Goal: Communication & Community: Share content

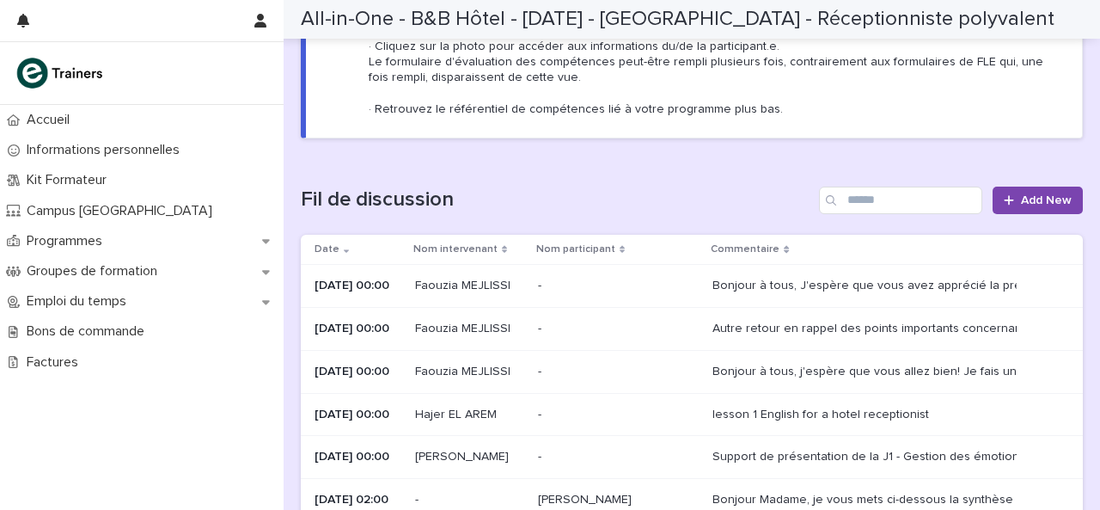
scroll to position [206, 0]
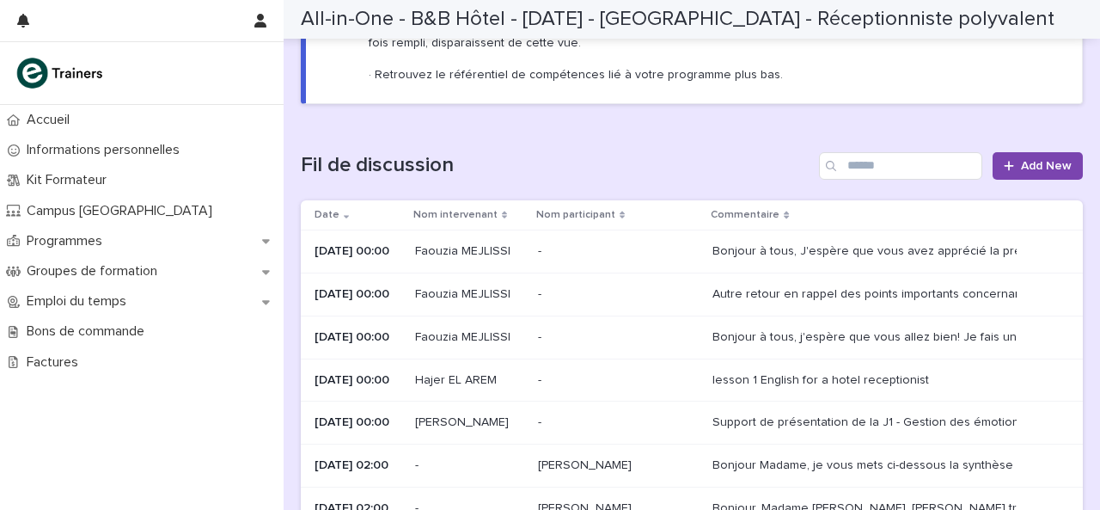
click at [825, 247] on div "Bonjour à tous, J'espère que vous avez apprécié la présentation de [PERSON_NAME…" at bounding box center [863, 251] width 301 height 15
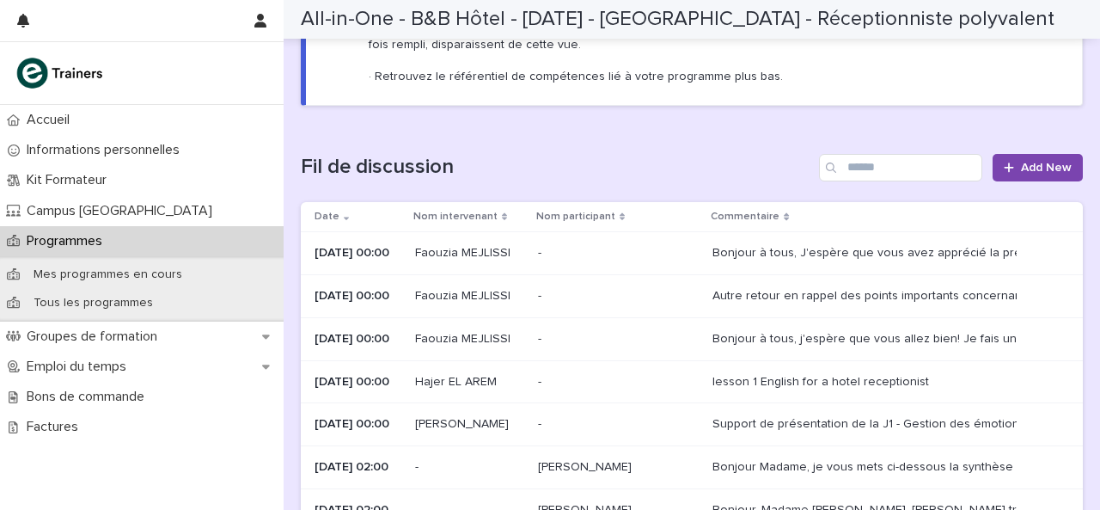
scroll to position [206, 0]
click at [1018, 171] on link "Add New" at bounding box center [1038, 166] width 90 height 28
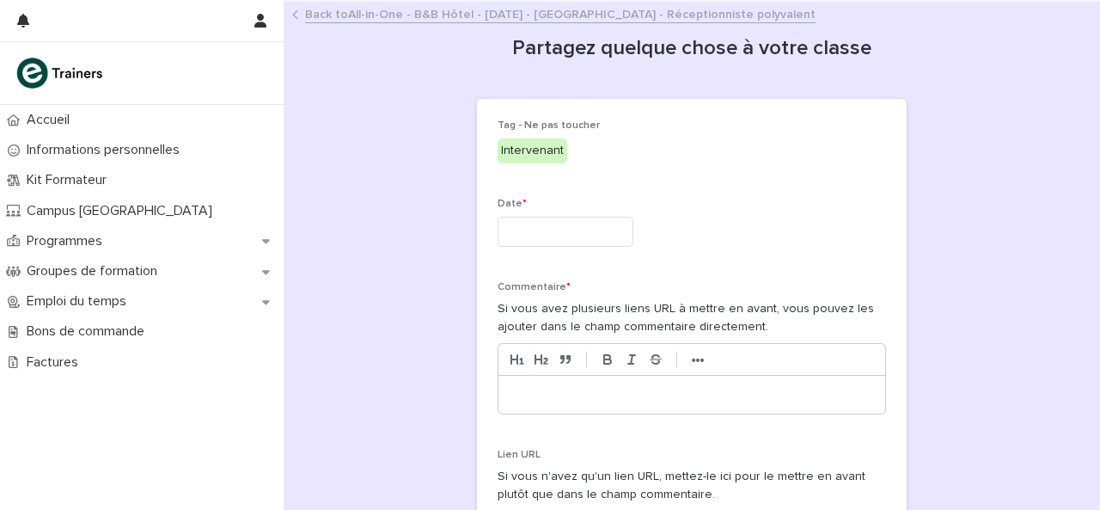
click at [507, 156] on div "Intervenant" at bounding box center [533, 150] width 70 height 25
click at [530, 145] on div "Intervenant" at bounding box center [533, 150] width 70 height 25
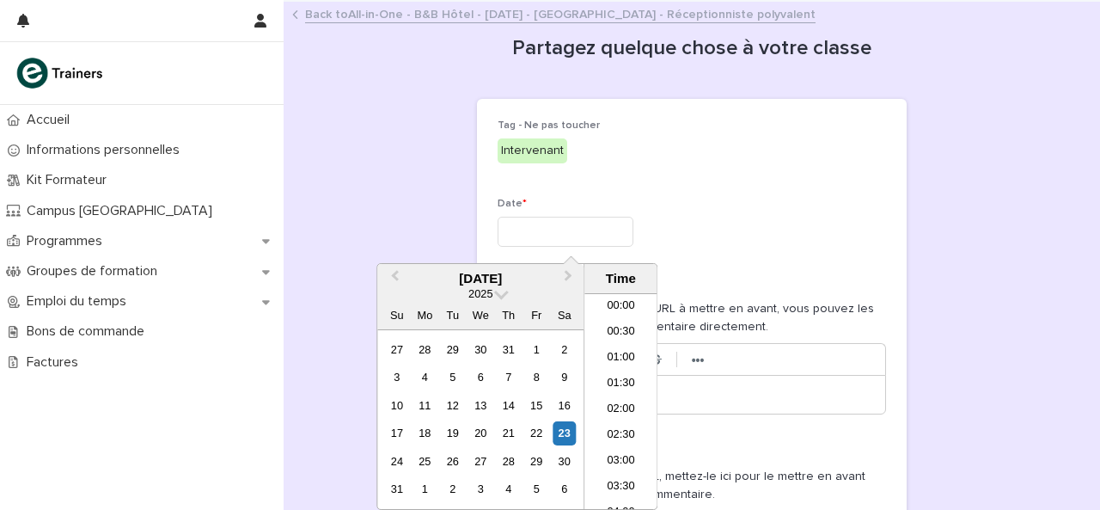
click at [533, 227] on input "text" at bounding box center [566, 232] width 136 height 30
click at [565, 432] on div "23" at bounding box center [564, 432] width 23 height 23
type input "**********"
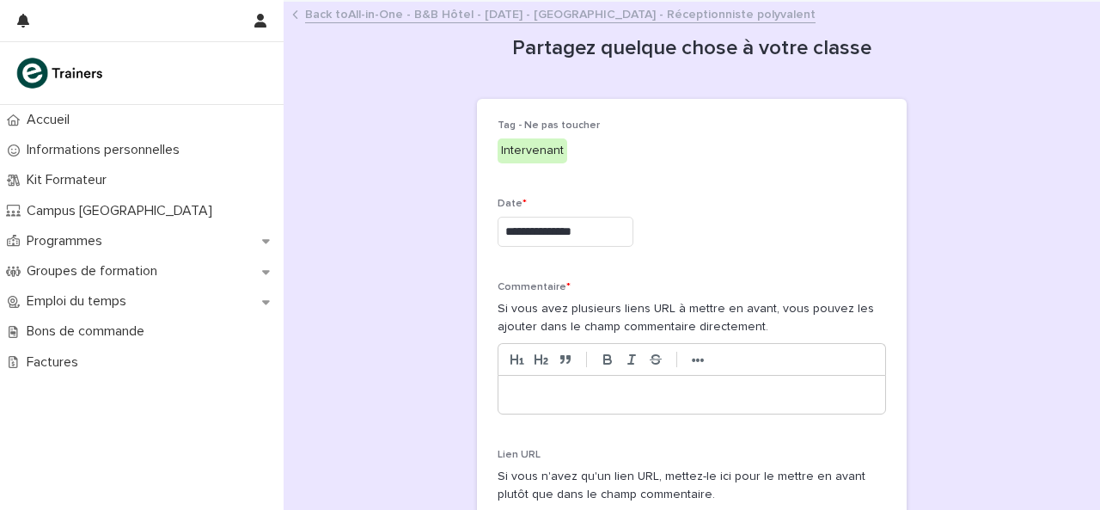
click at [803, 242] on div "**********" at bounding box center [692, 232] width 389 height 30
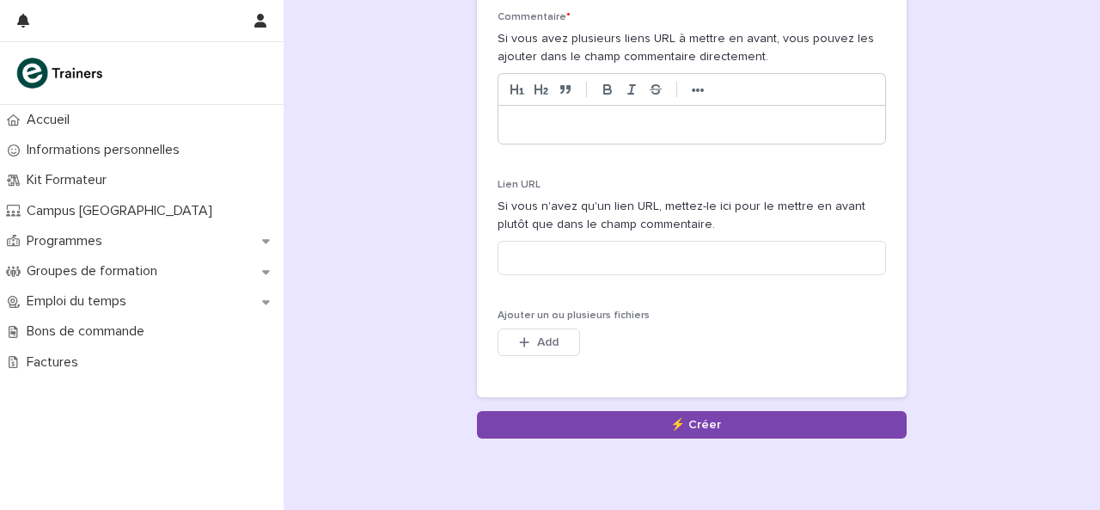
scroll to position [275, 0]
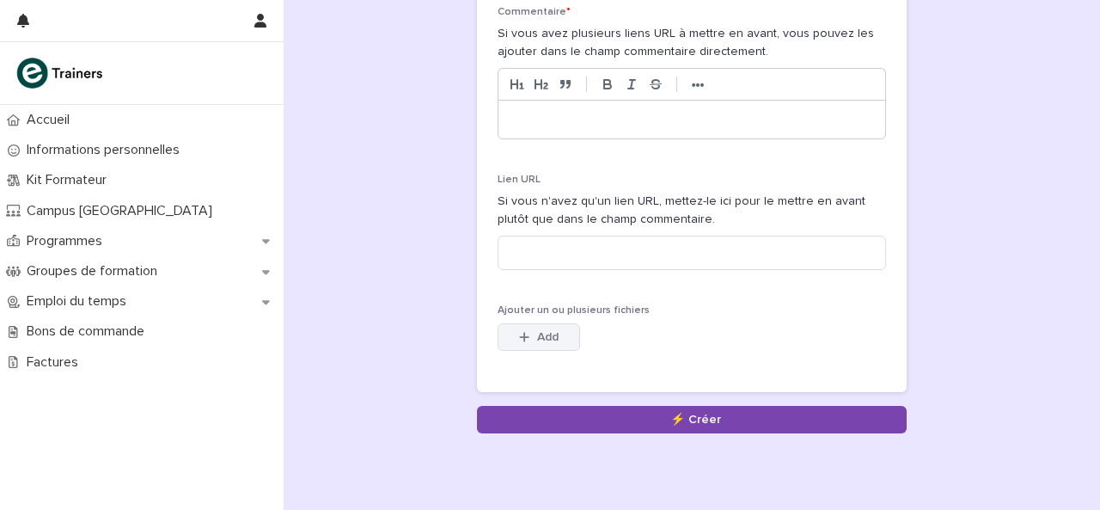
click at [538, 333] on span "Add" at bounding box center [547, 337] width 21 height 12
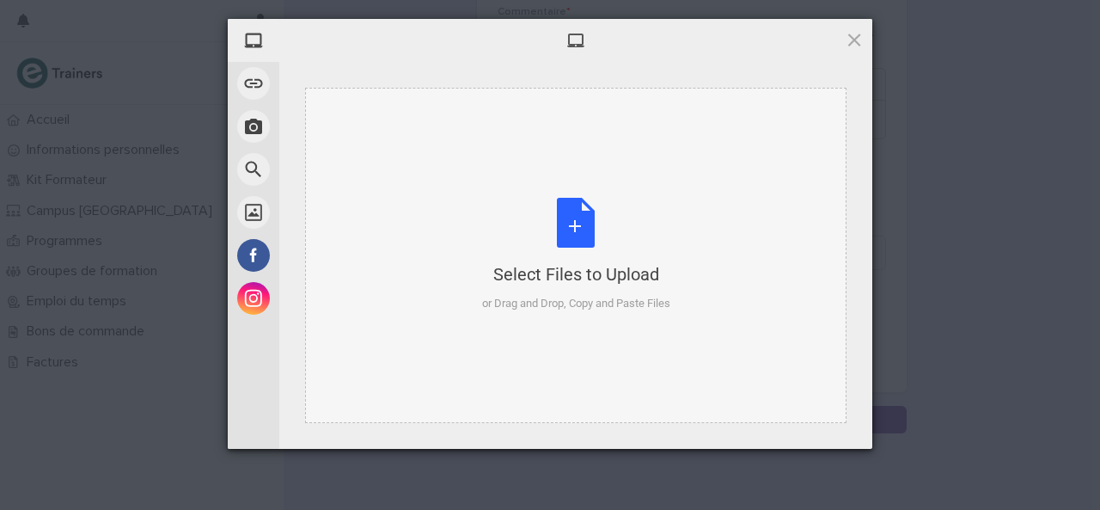
click at [590, 226] on div "Select Files to Upload or Drag and Drop, Copy and Paste Files" at bounding box center [576, 255] width 188 height 114
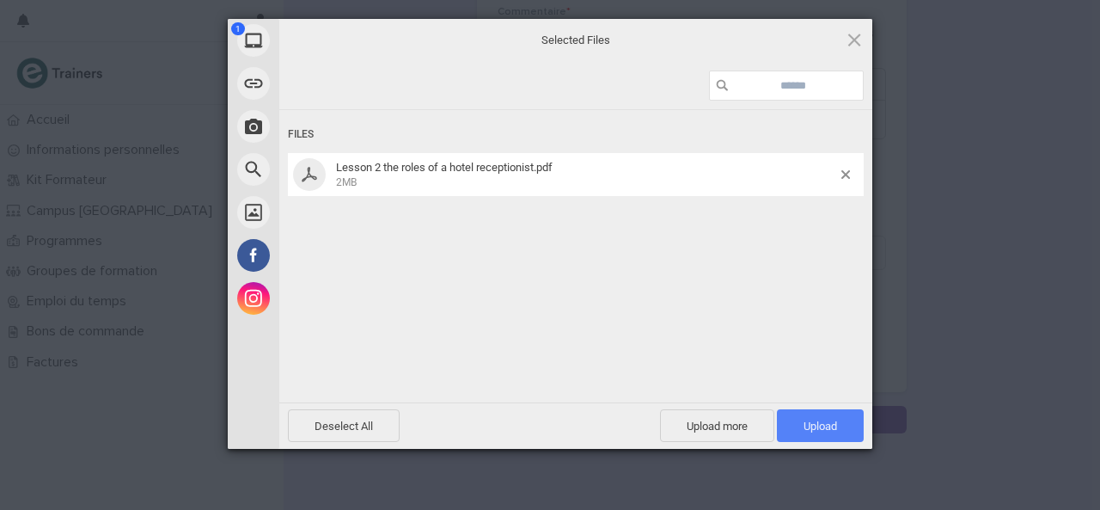
click at [814, 429] on span "Upload 1" at bounding box center [821, 426] width 34 height 13
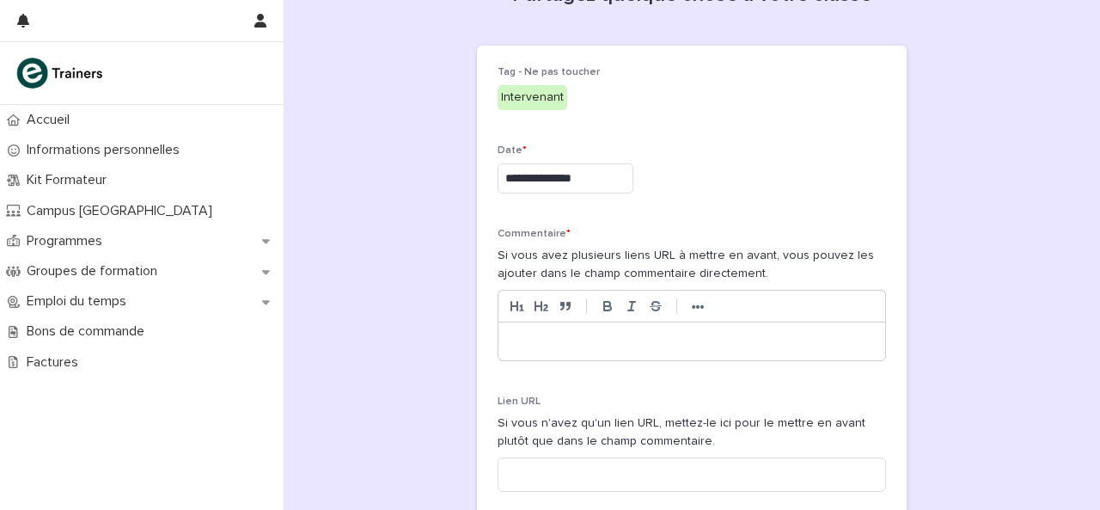
scroll to position [31, 0]
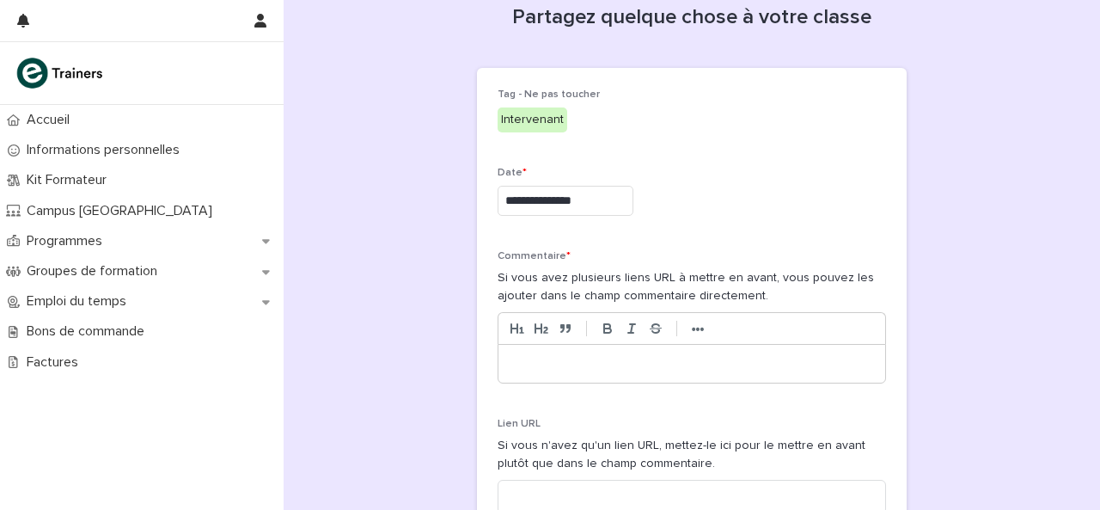
click at [566, 371] on div at bounding box center [692, 364] width 387 height 38
click at [609, 362] on p "**********" at bounding box center [692, 363] width 362 height 17
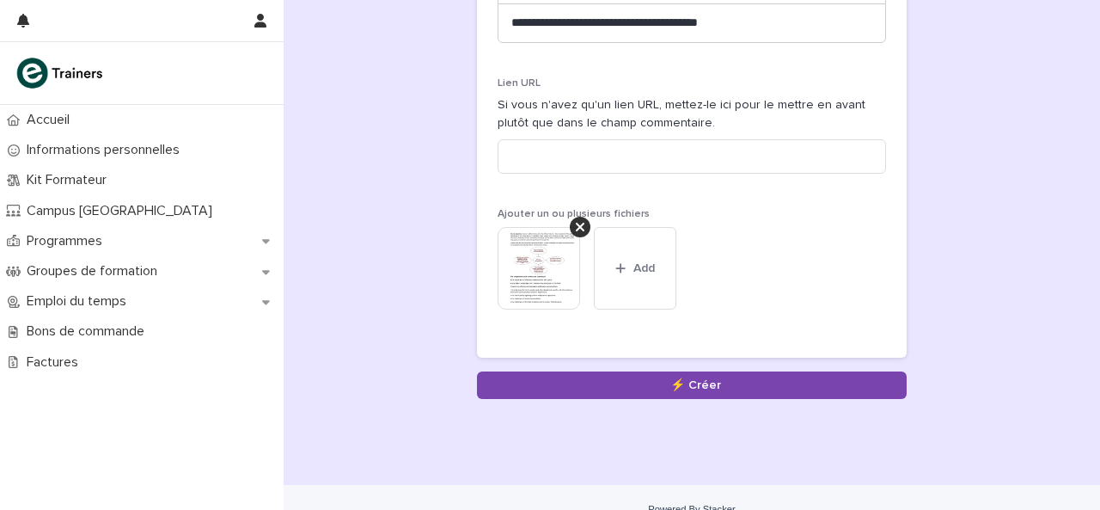
scroll to position [375, 0]
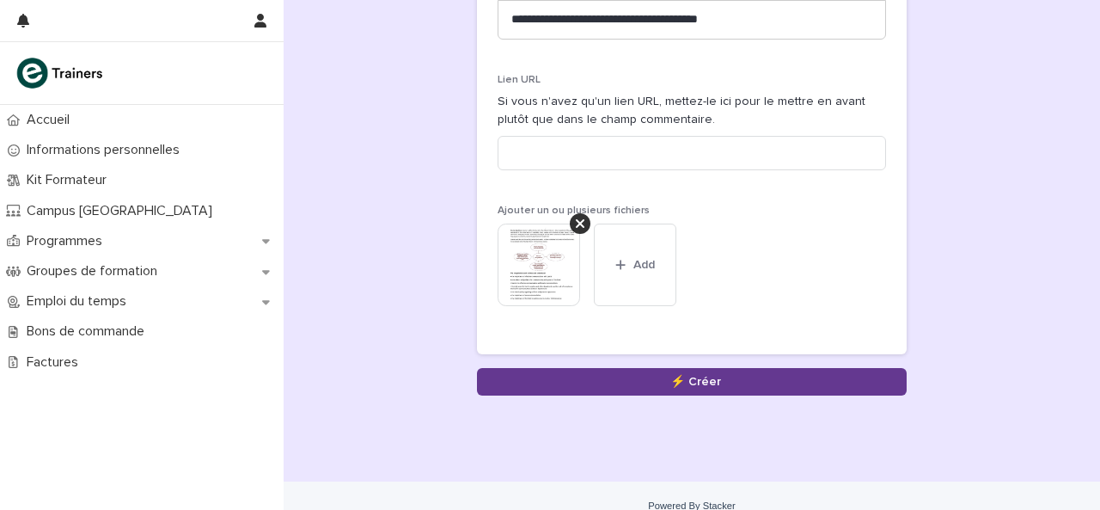
click at [715, 377] on button "Save" at bounding box center [692, 382] width 430 height 28
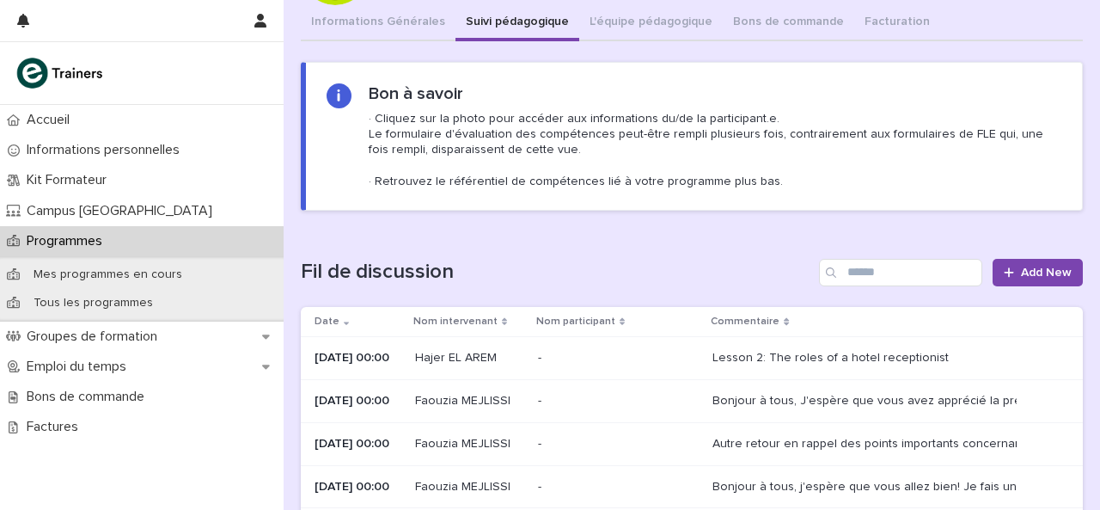
scroll to position [103, 0]
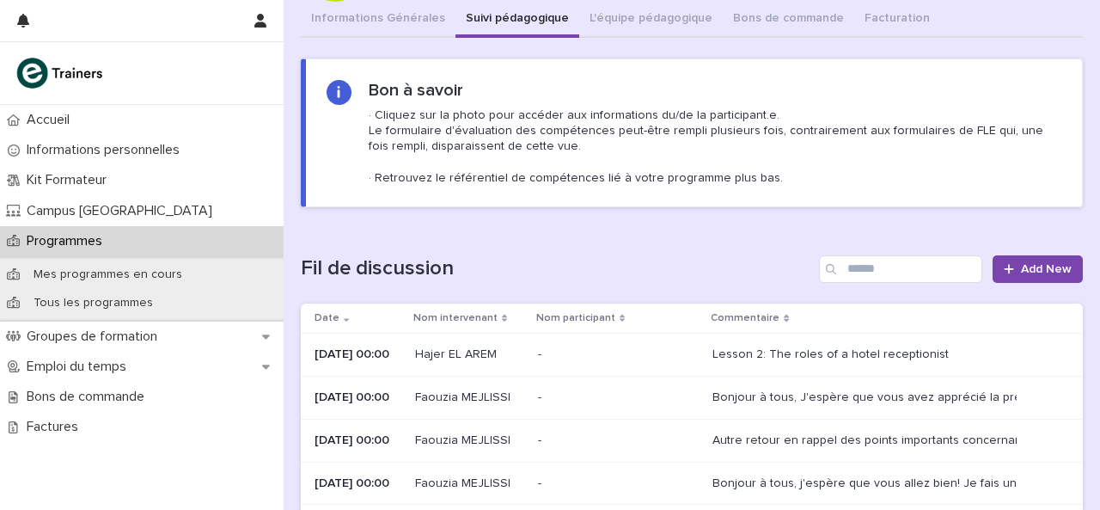
click at [849, 352] on div "Lesson 2: The roles of a hotel receptionist" at bounding box center [831, 354] width 236 height 15
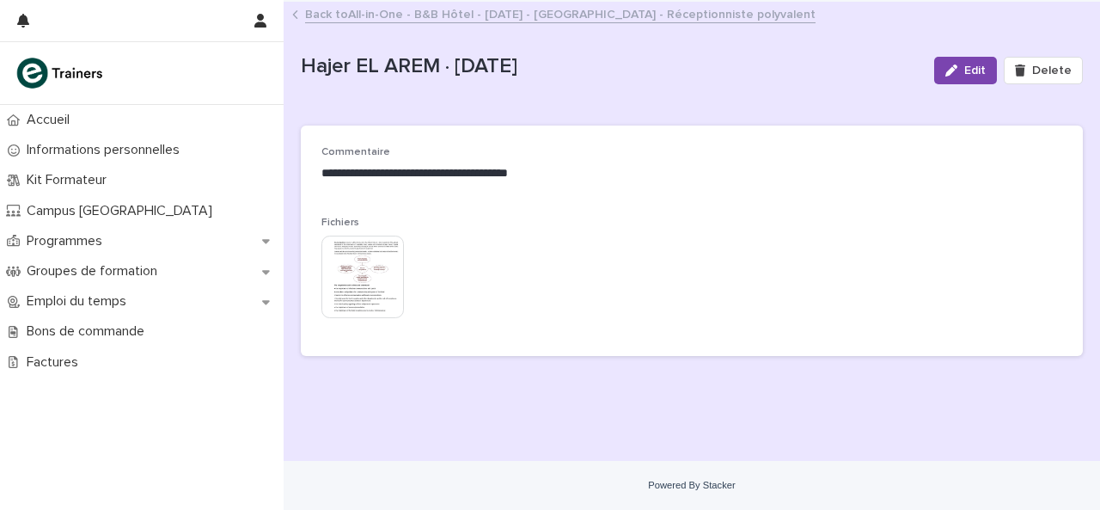
click at [371, 286] on img at bounding box center [363, 277] width 83 height 83
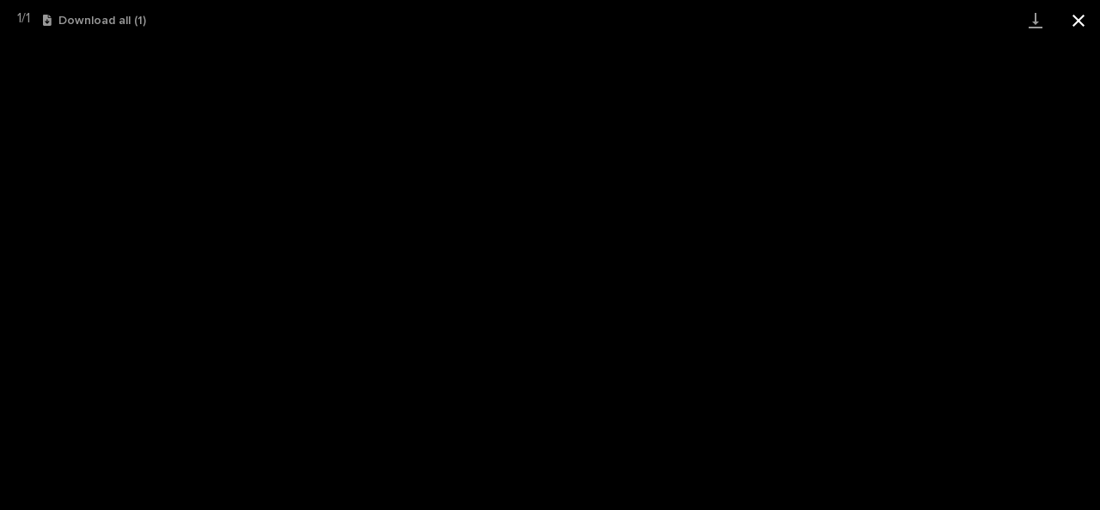
click at [1076, 23] on button "Close gallery" at bounding box center [1078, 20] width 43 height 40
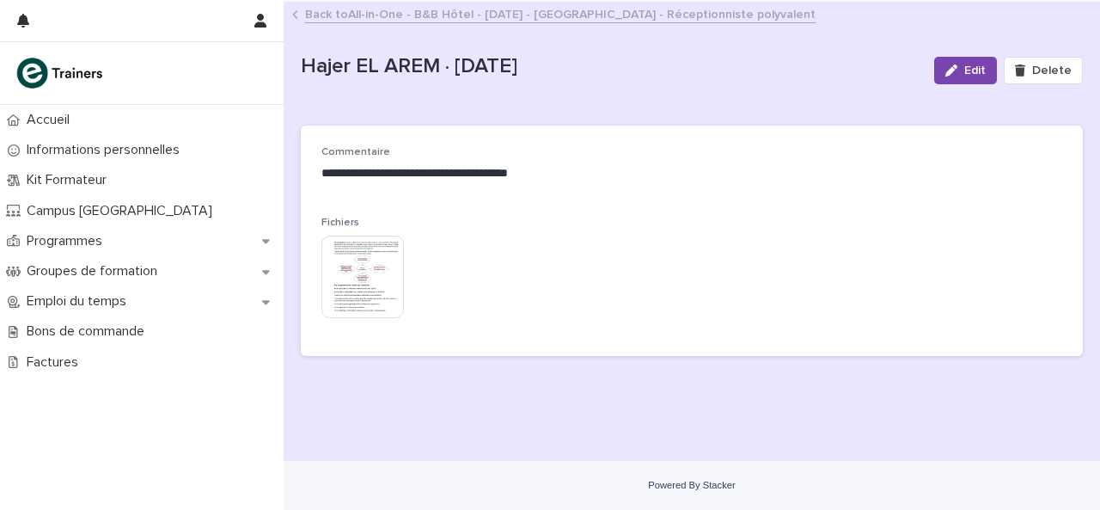
click at [294, 13] on icon at bounding box center [295, 14] width 6 height 9
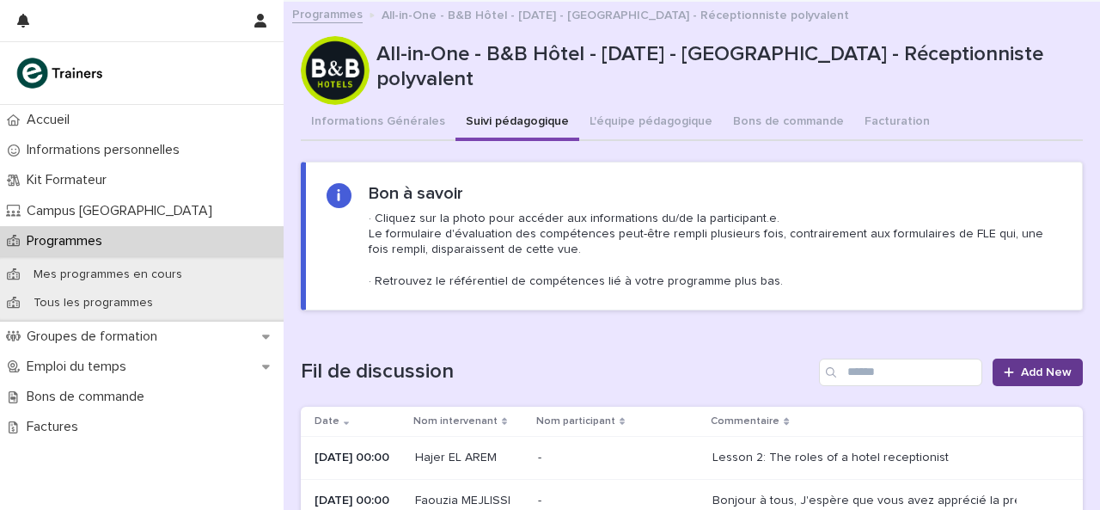
click at [1044, 377] on link "Add New" at bounding box center [1038, 372] width 90 height 28
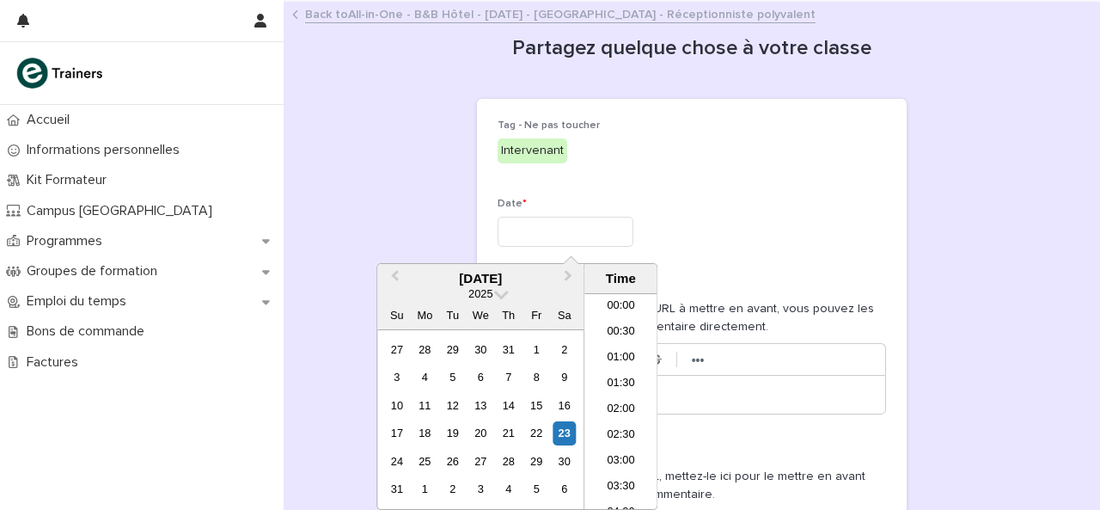
scroll to position [473, 0]
click at [524, 231] on input "text" at bounding box center [566, 232] width 136 height 30
click at [569, 442] on div "23" at bounding box center [564, 432] width 23 height 23
type input "**********"
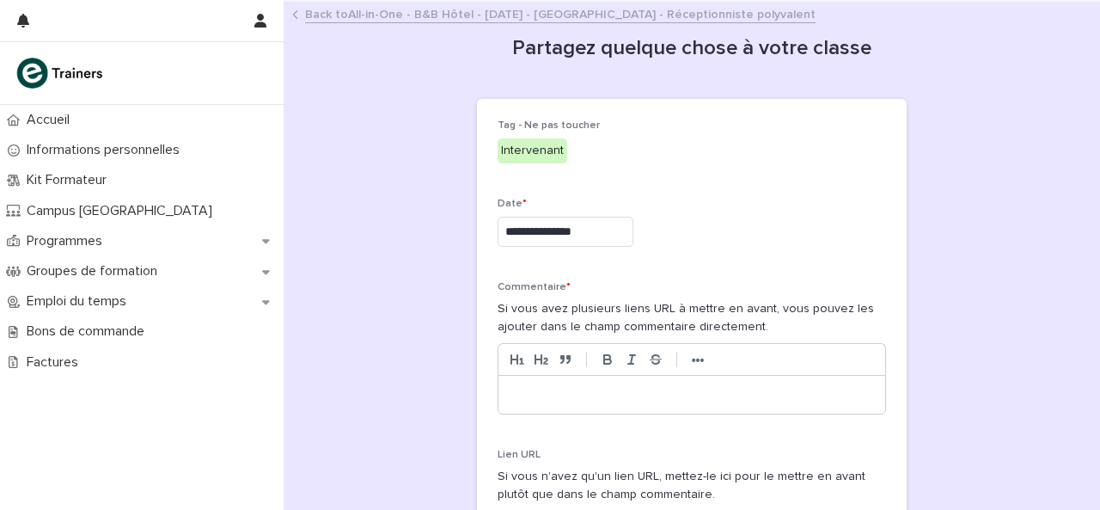
click at [970, 393] on div "**********" at bounding box center [692, 355] width 782 height 707
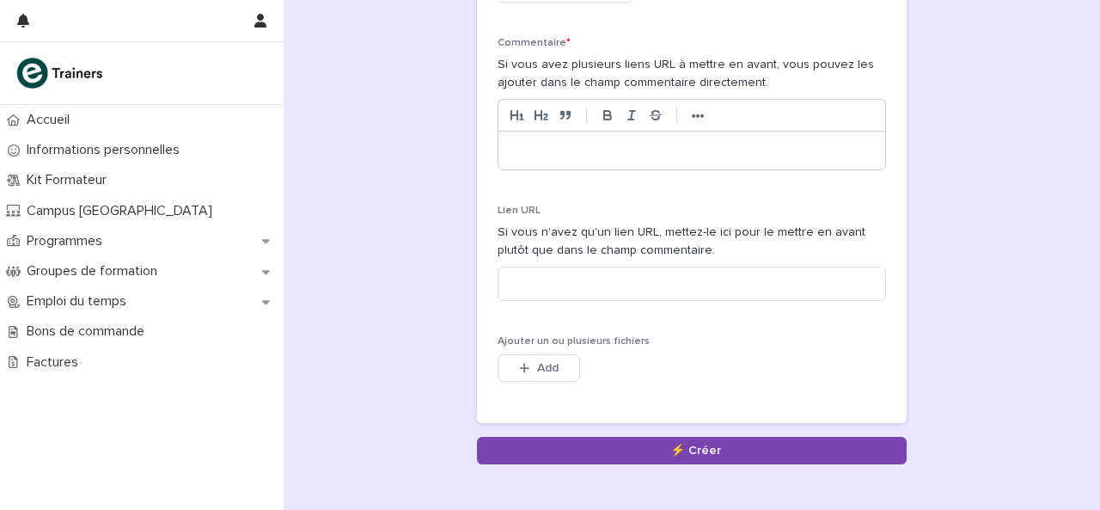
scroll to position [275, 0]
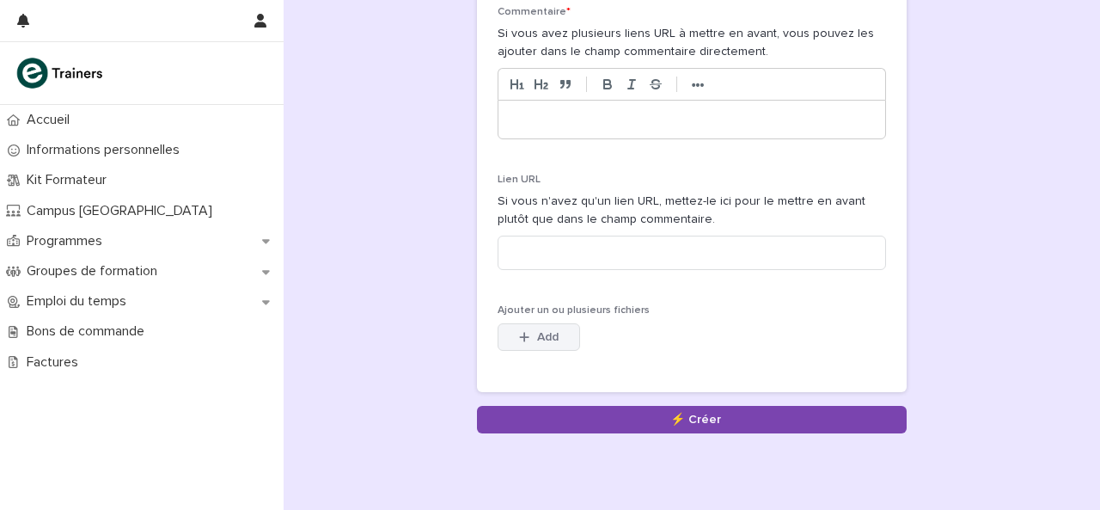
click at [540, 334] on span "Add" at bounding box center [547, 337] width 21 height 12
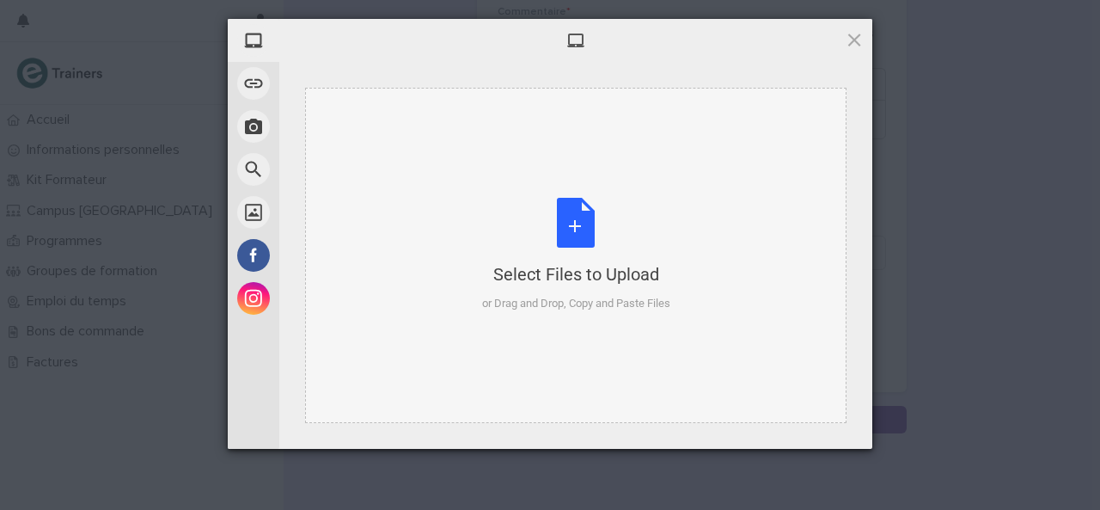
click at [573, 231] on div "Select Files to Upload or Drag and Drop, Copy and Paste Files" at bounding box center [576, 255] width 188 height 114
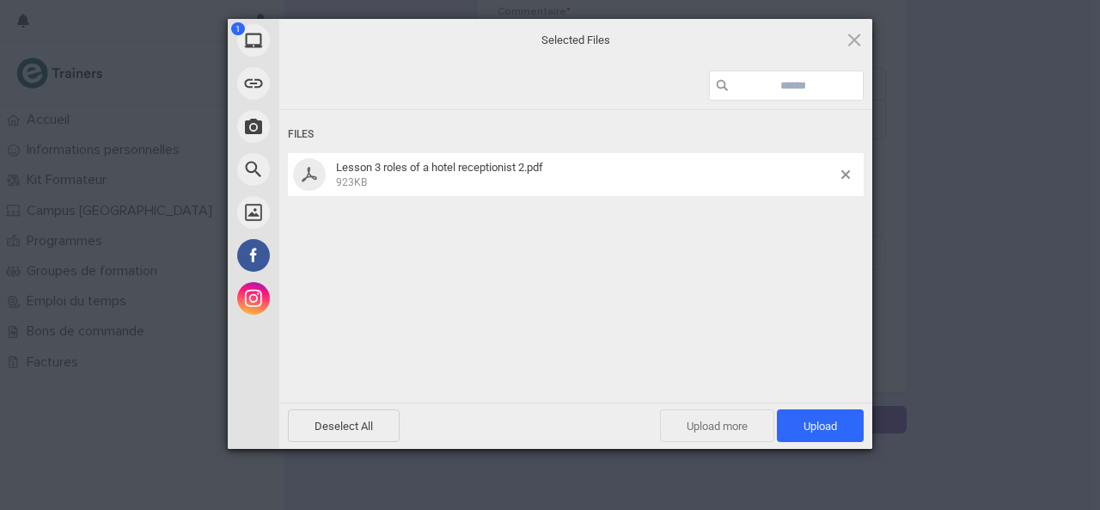
click at [719, 417] on span "Upload more" at bounding box center [717, 425] width 114 height 33
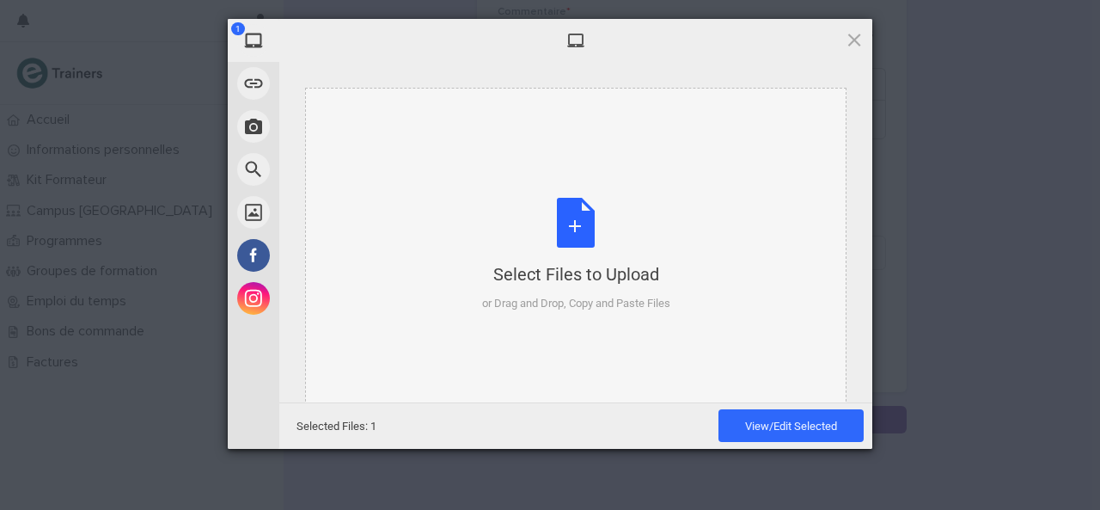
click at [574, 218] on div "Select Files to Upload or Drag and Drop, Copy and Paste Files" at bounding box center [576, 255] width 188 height 114
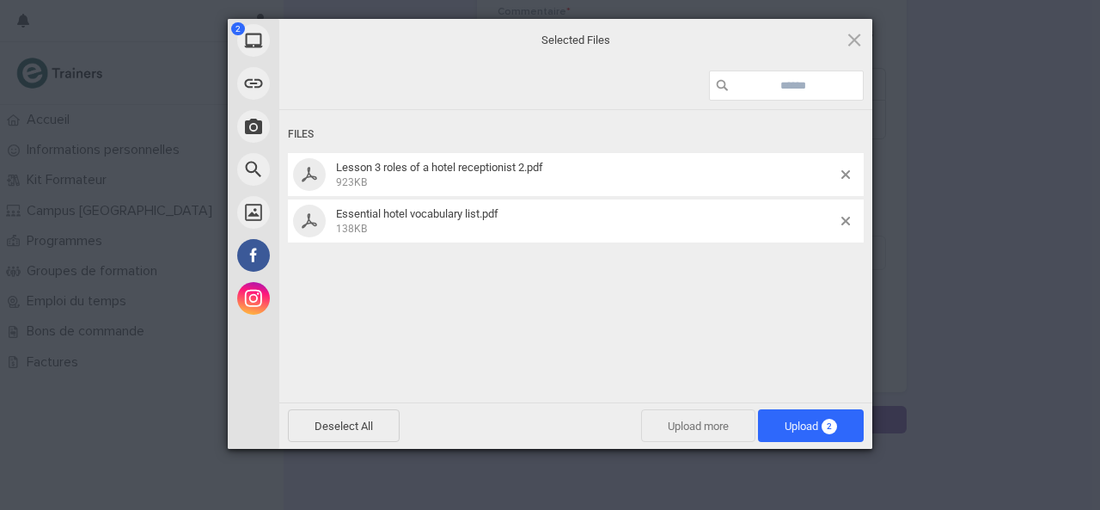
click at [689, 413] on span "Upload more" at bounding box center [698, 425] width 114 height 33
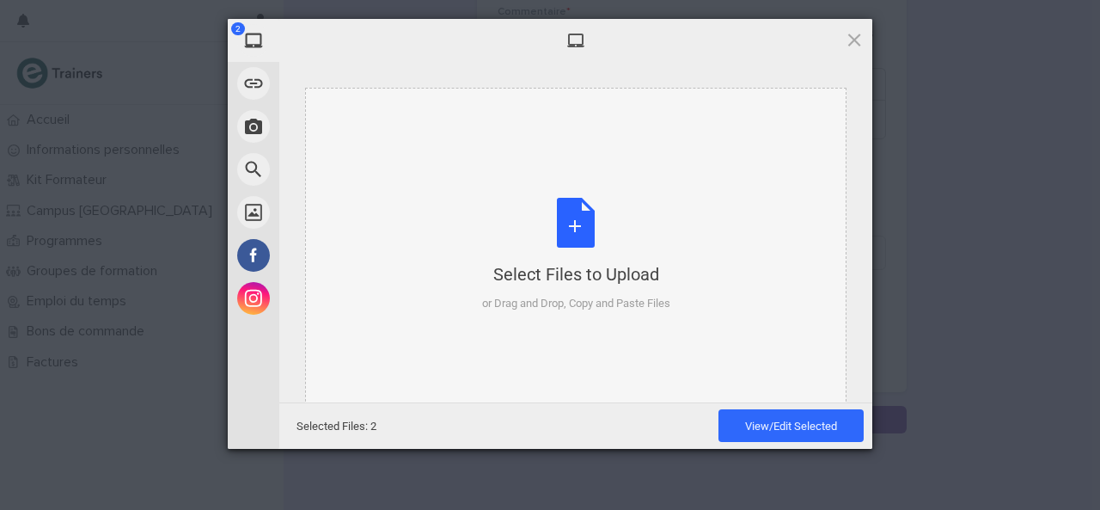
click at [585, 231] on div "Select Files to Upload or Drag and Drop, Copy and Paste Files" at bounding box center [576, 255] width 188 height 114
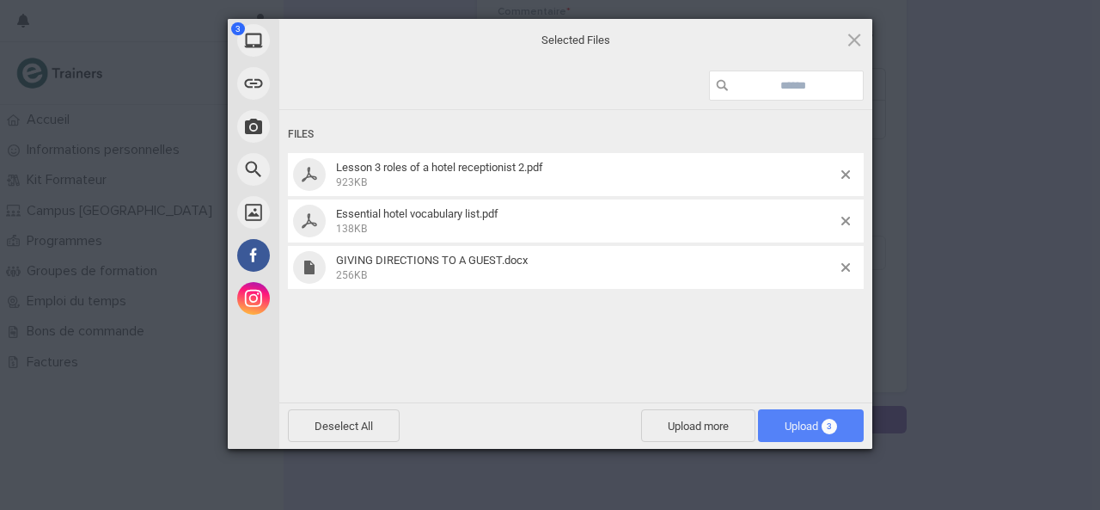
click at [793, 424] on span "Upload 3" at bounding box center [811, 426] width 52 height 13
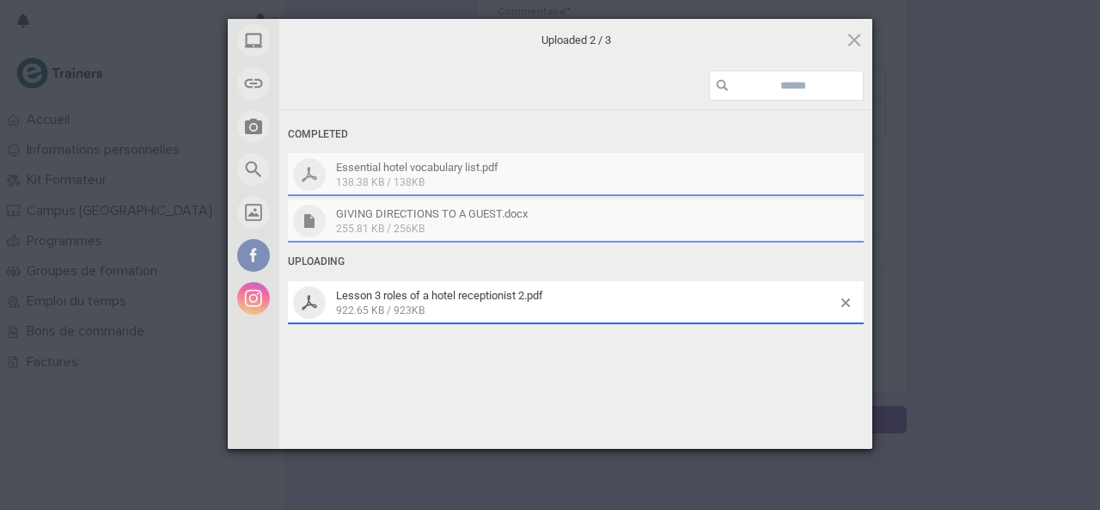
scroll to position [306, 0]
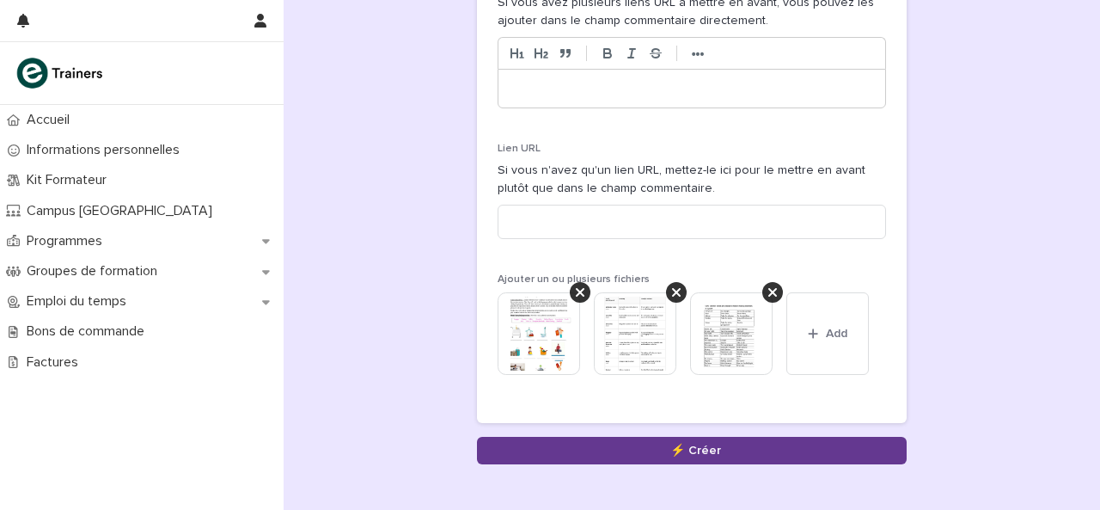
click at [703, 450] on button "Save" at bounding box center [692, 451] width 430 height 28
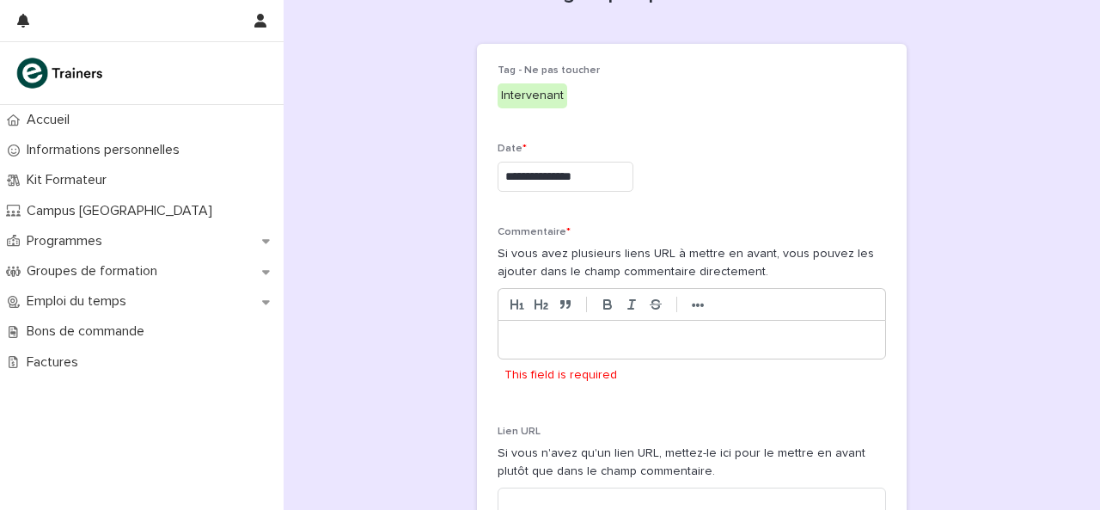
scroll to position [52, 0]
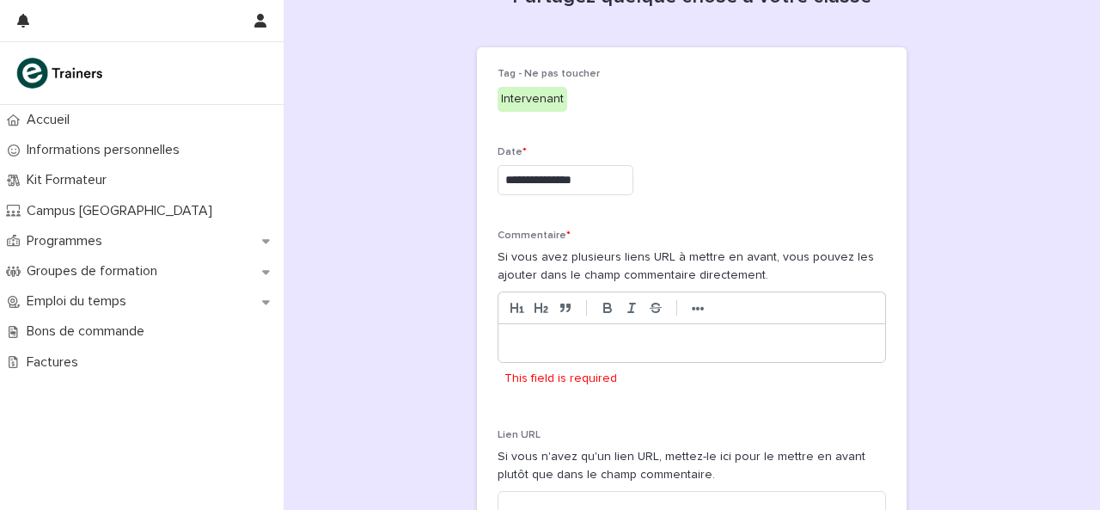
click at [545, 350] on p at bounding box center [691, 342] width 361 height 17
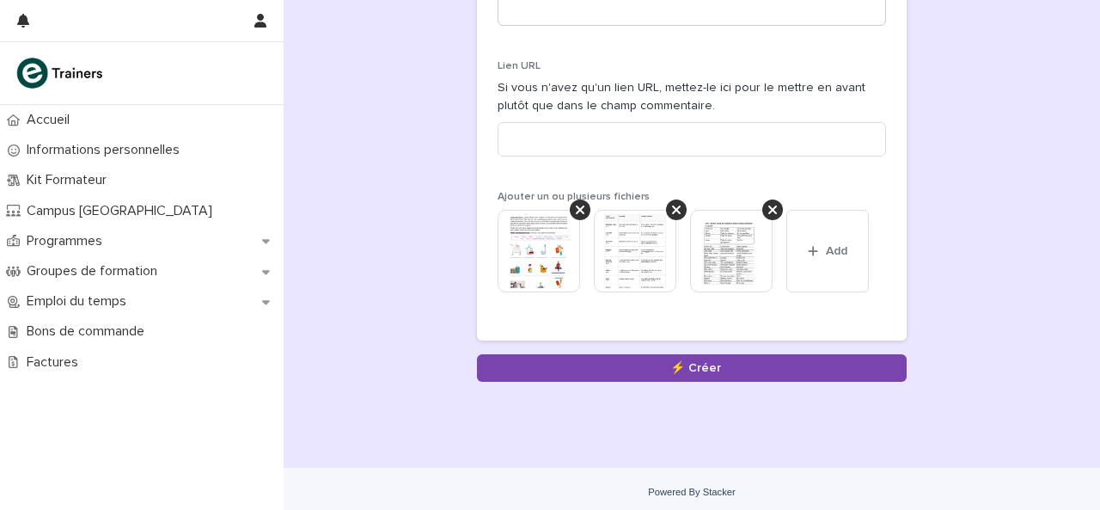
scroll to position [410, 0]
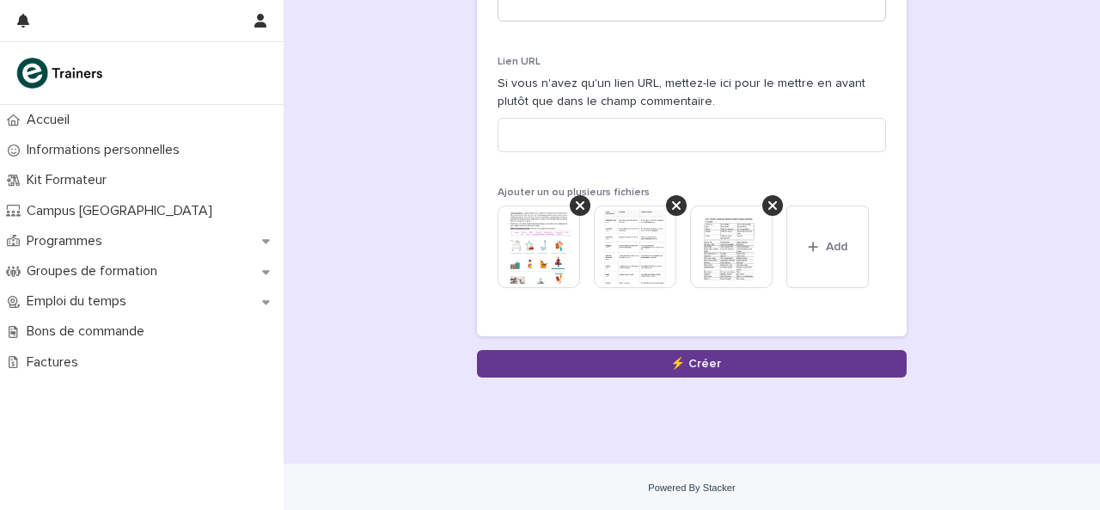
click at [739, 353] on button "Save" at bounding box center [692, 364] width 430 height 28
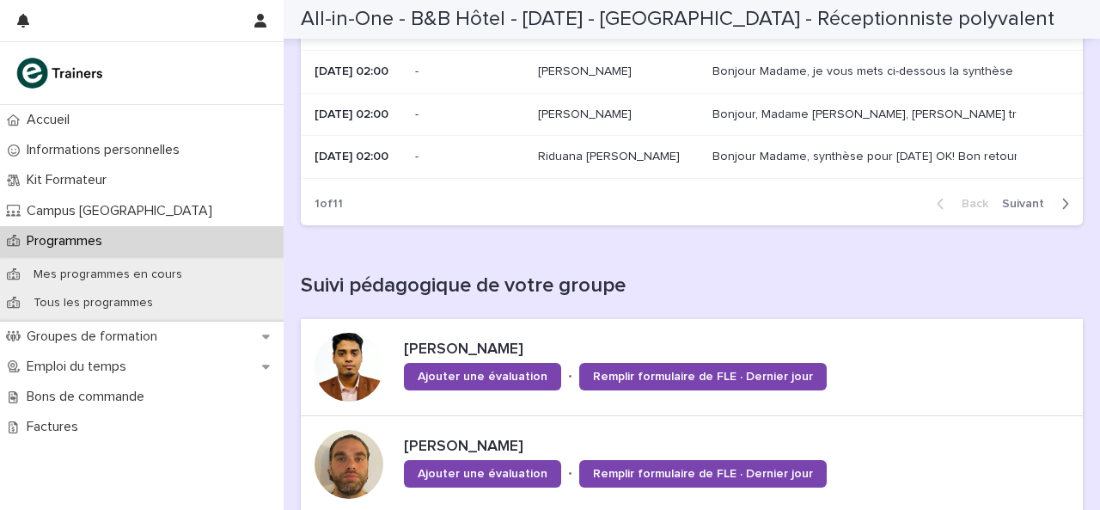
scroll to position [239, 0]
